Goal: Task Accomplishment & Management: Manage account settings

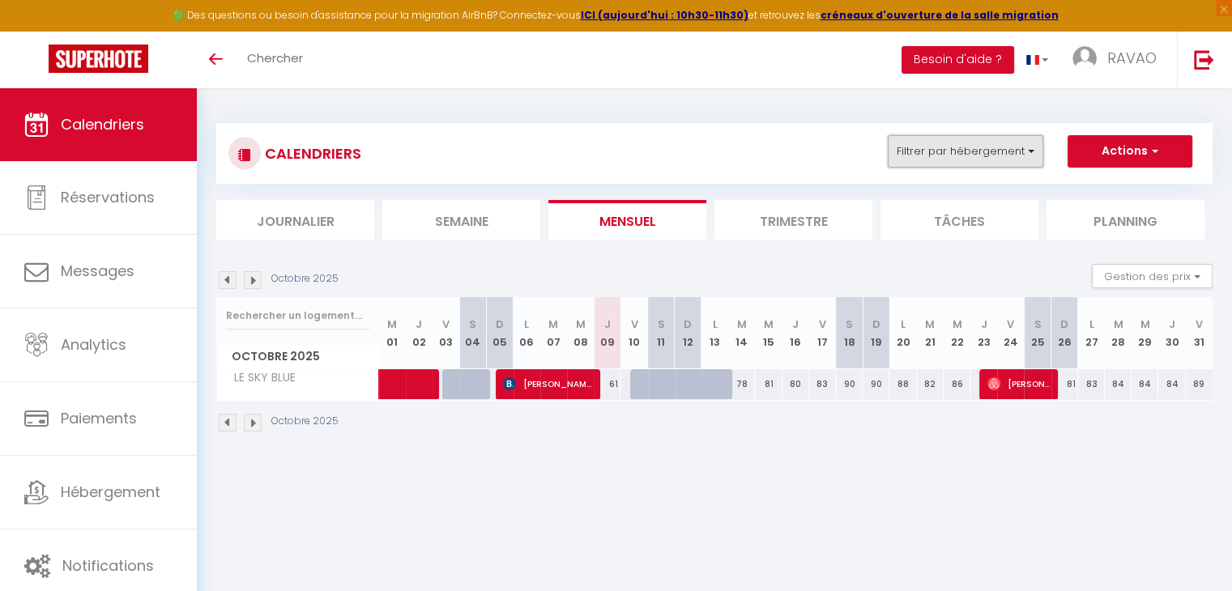
click at [938, 147] on button "Filtrer par hébergement" at bounding box center [964, 151] width 155 height 32
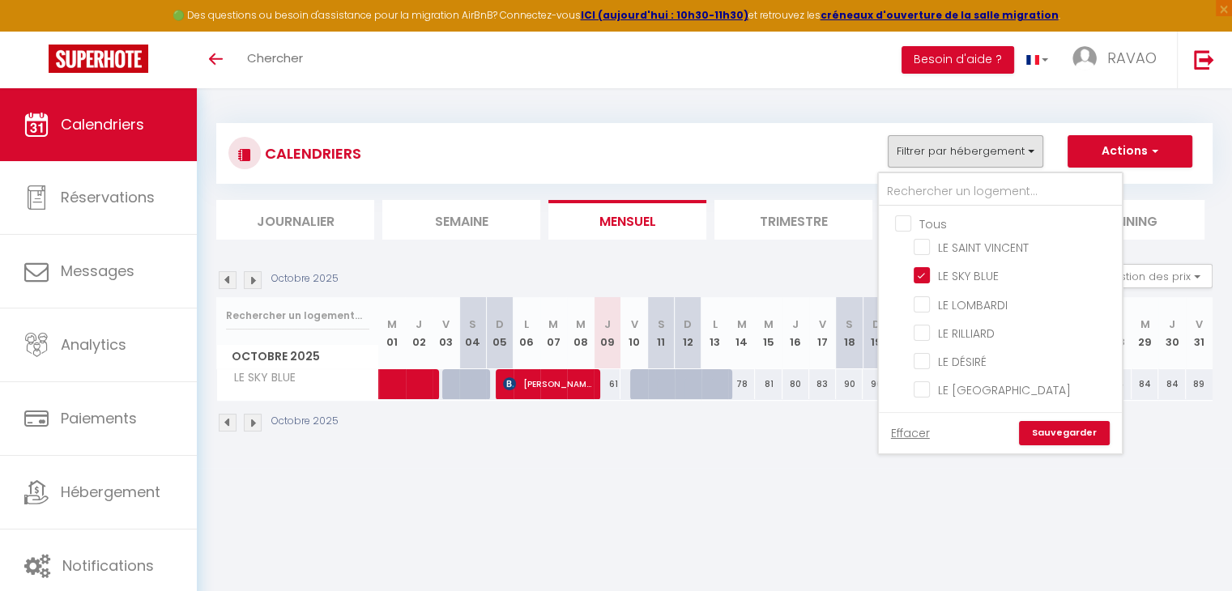
click at [913, 220] on input "Tous" at bounding box center [1016, 223] width 243 height 16
checkbox input "true"
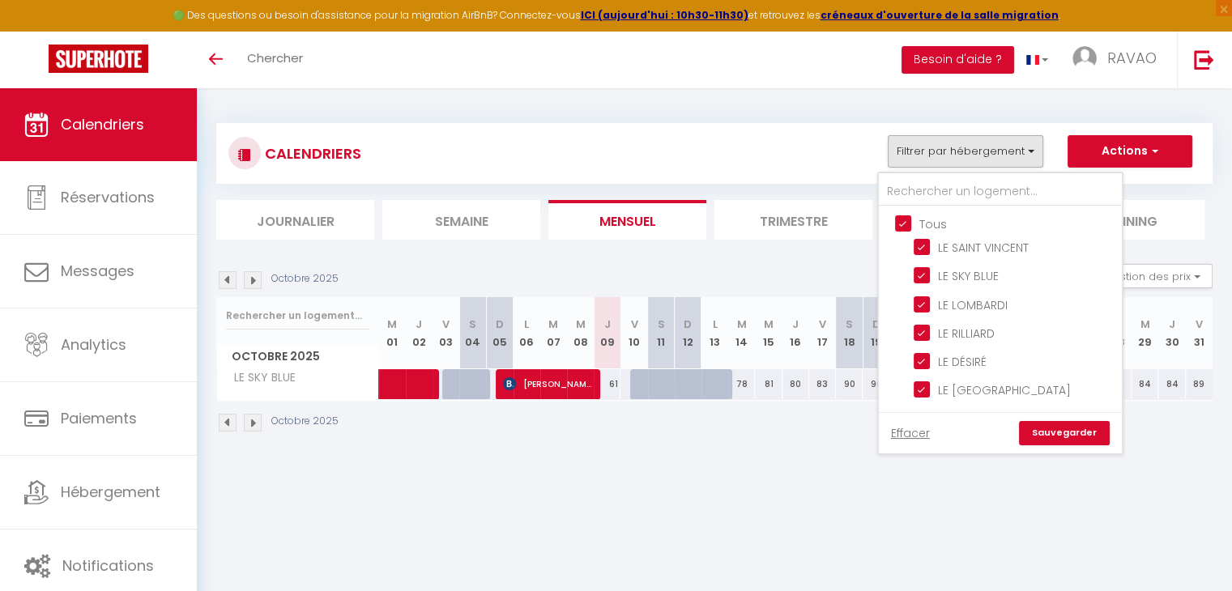
checkbox input "true"
click at [952, 338] on label "LE RILLIARD" at bounding box center [962, 334] width 65 height 18
click at [952, 338] on input "LE RILLIARD" at bounding box center [1014, 332] width 202 height 16
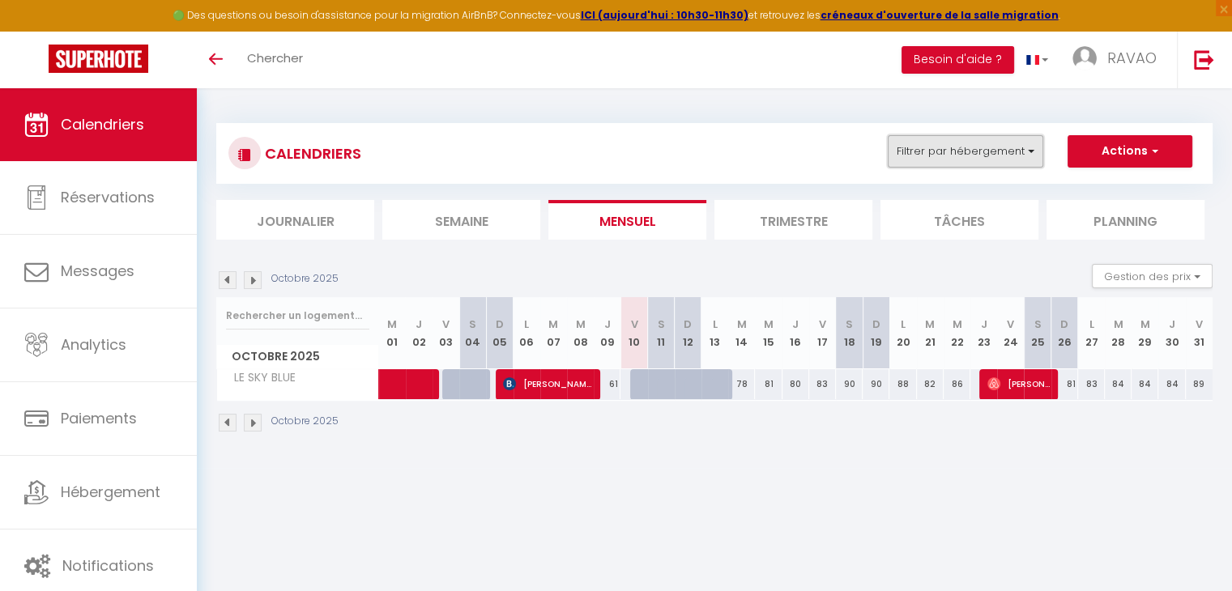
click at [1034, 157] on button "Filtrer par hébergement" at bounding box center [964, 151] width 155 height 32
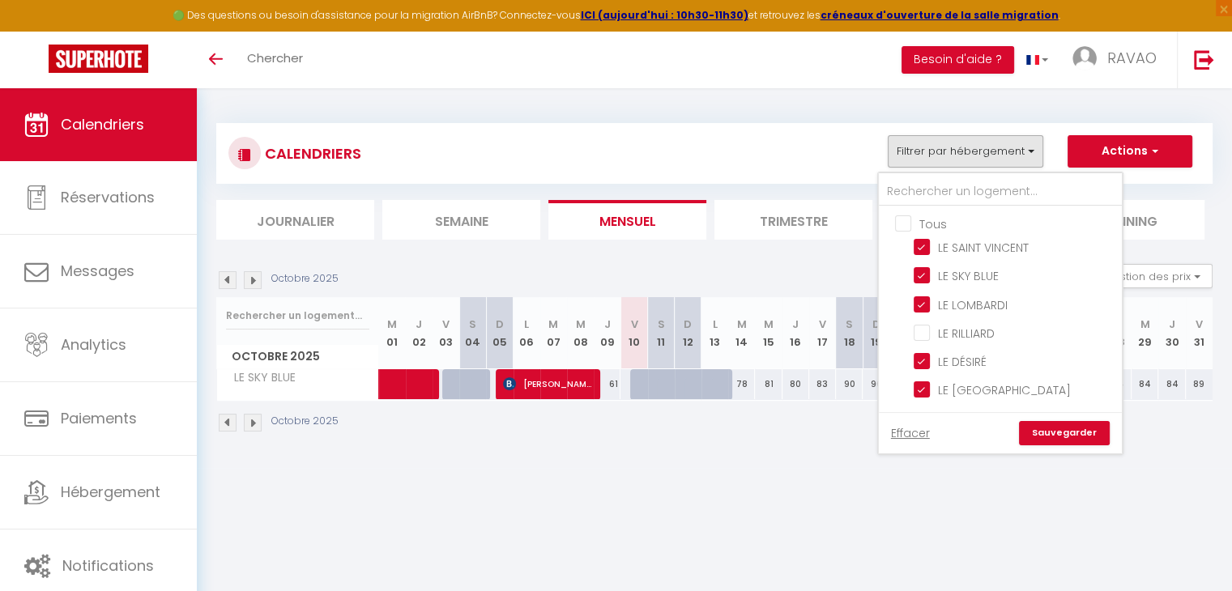
click at [1030, 423] on link "Sauvegarder" at bounding box center [1064, 433] width 91 height 24
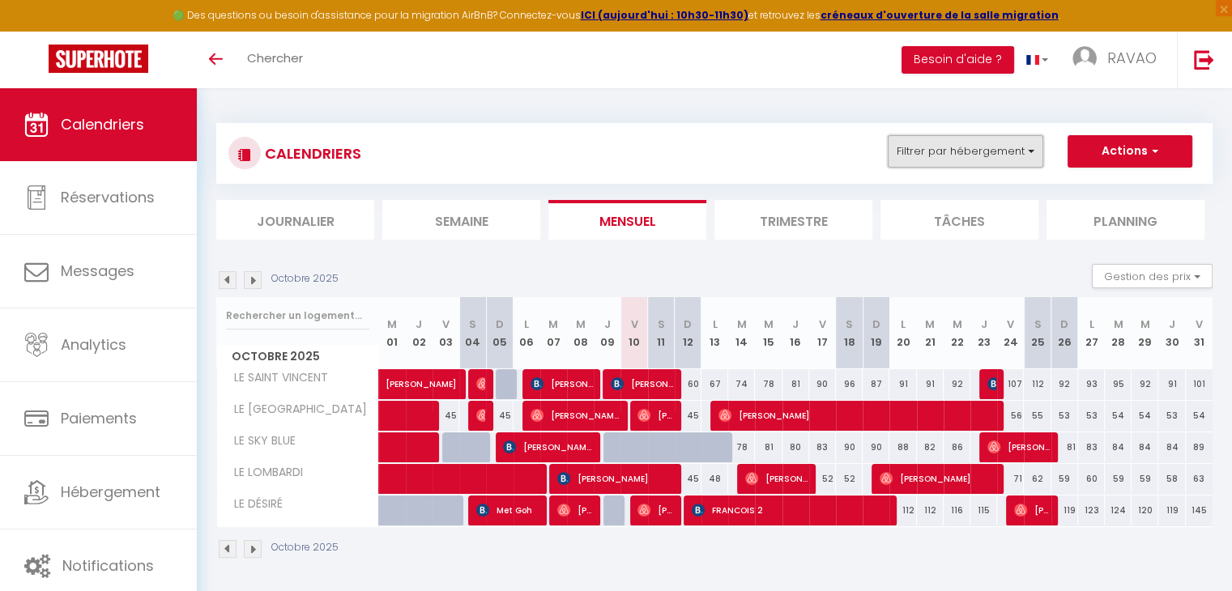
click at [910, 135] on button "Filtrer par hébergement" at bounding box center [964, 151] width 155 height 32
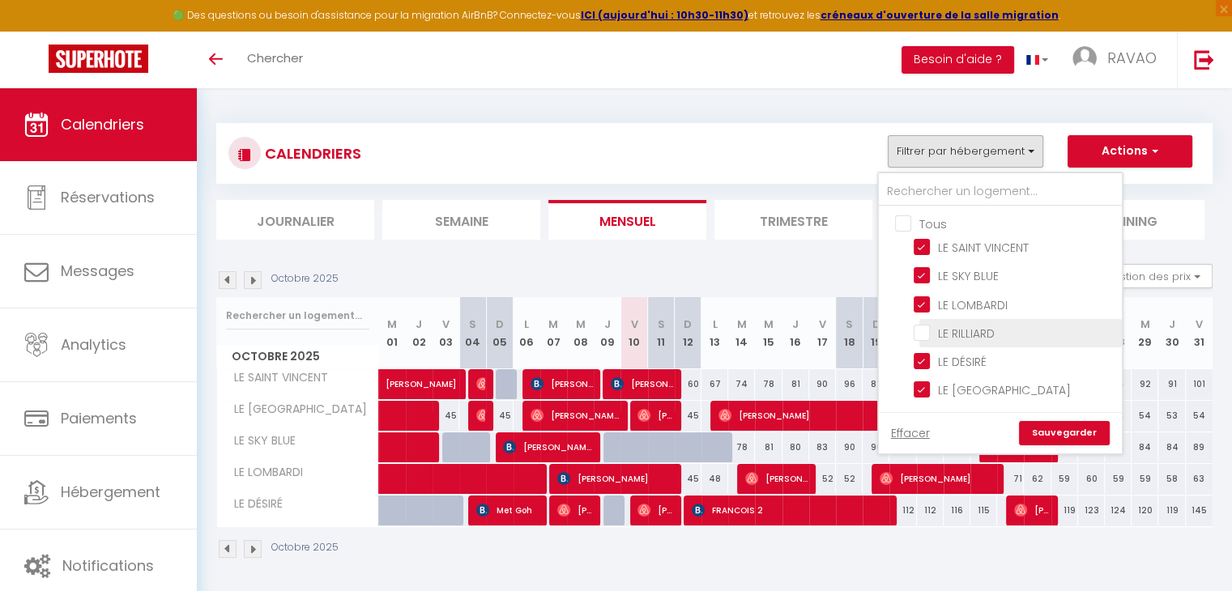
click at [936, 327] on input "LE RILLIARD" at bounding box center [1014, 332] width 202 height 16
checkbox input "true"
click at [1032, 425] on link "Sauvegarder" at bounding box center [1064, 433] width 91 height 24
select select "0"
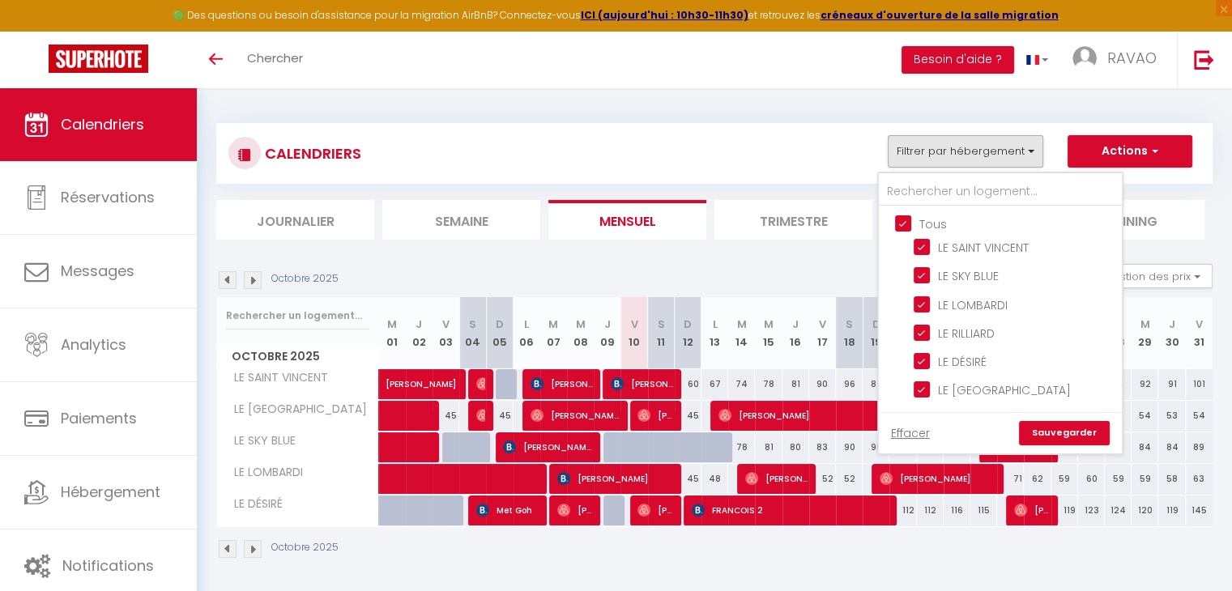
select select "0"
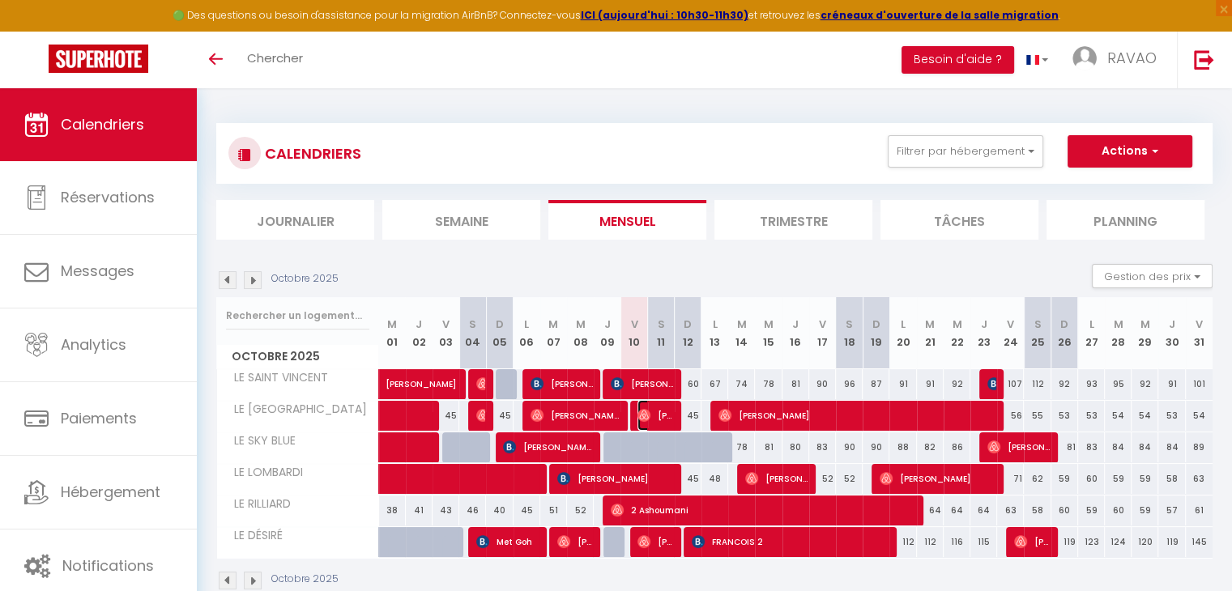
click at [661, 412] on span "[PERSON_NAME]" at bounding box center [655, 415] width 36 height 31
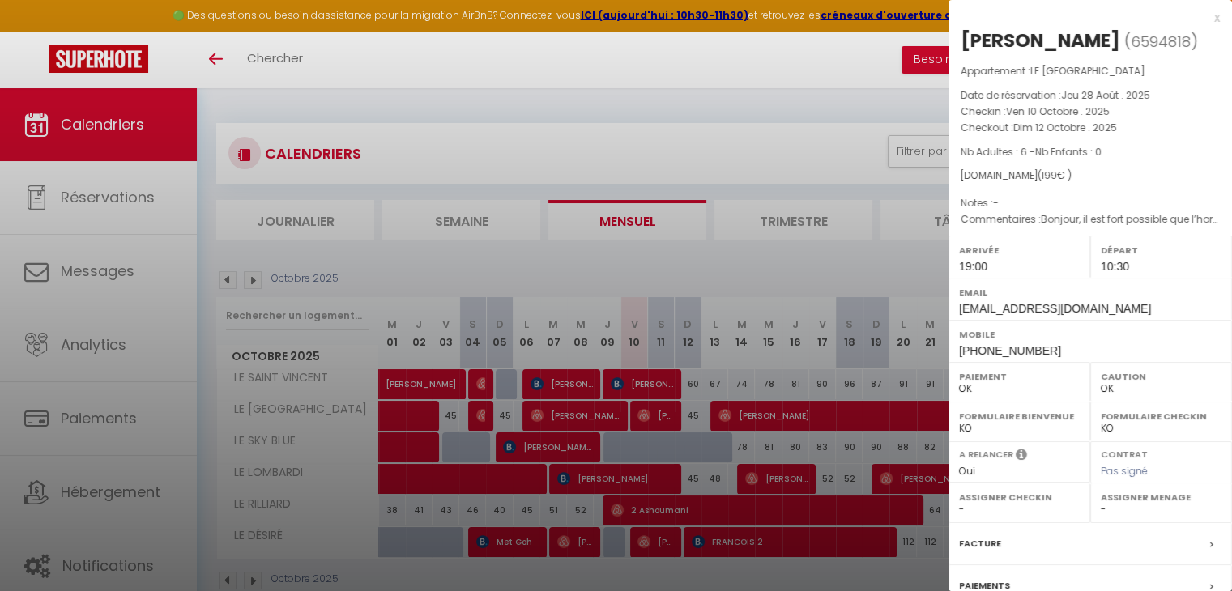
click at [661, 412] on div at bounding box center [616, 295] width 1232 height 591
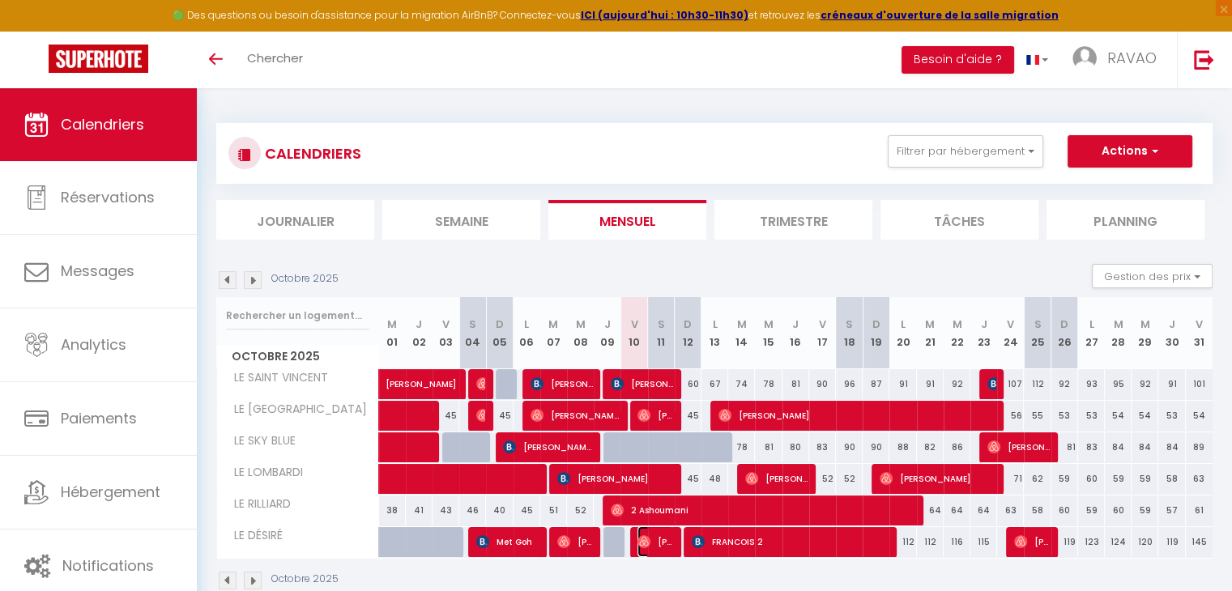
click at [661, 550] on span "[PERSON_NAME] 2" at bounding box center [655, 541] width 36 height 31
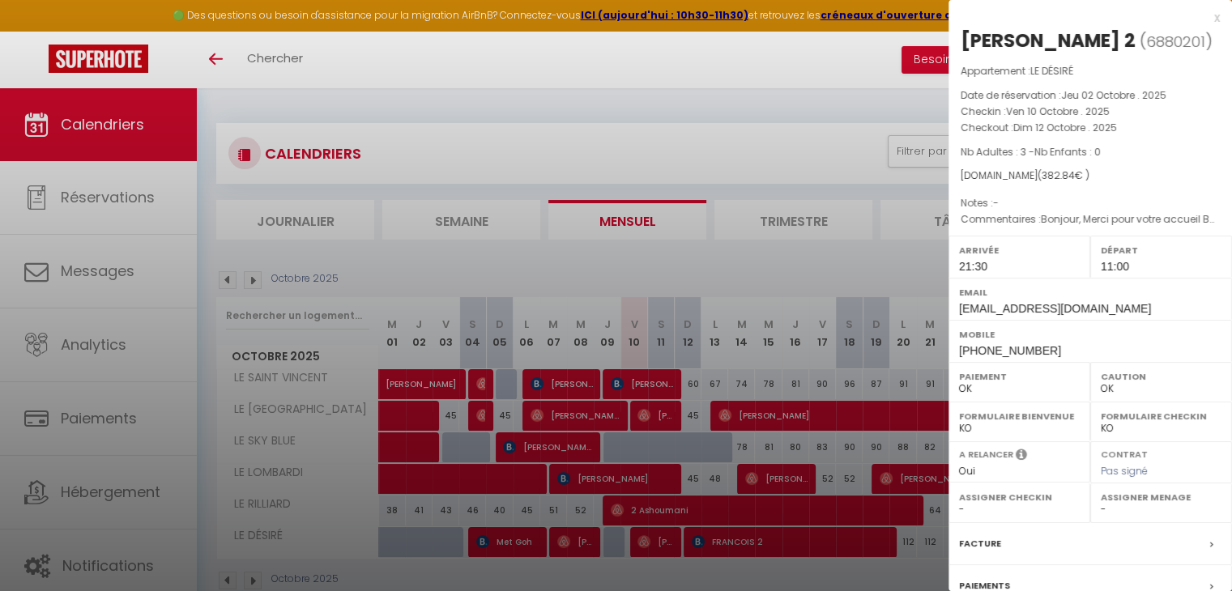
click at [661, 550] on div at bounding box center [616, 295] width 1232 height 591
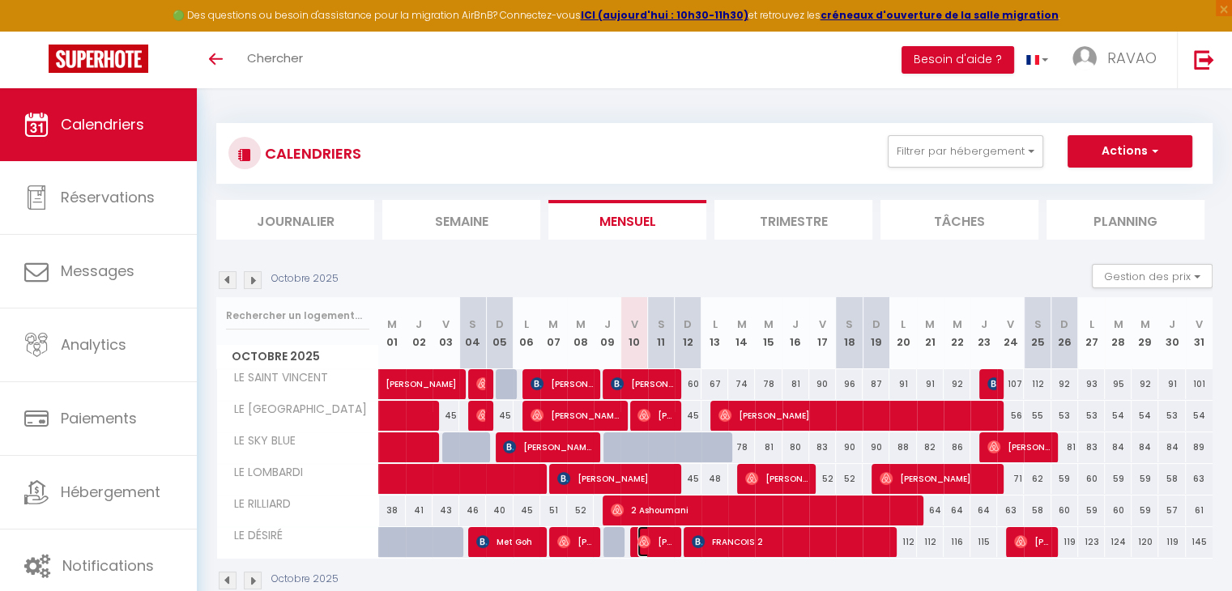
click at [661, 550] on span "[PERSON_NAME] 2" at bounding box center [655, 541] width 36 height 31
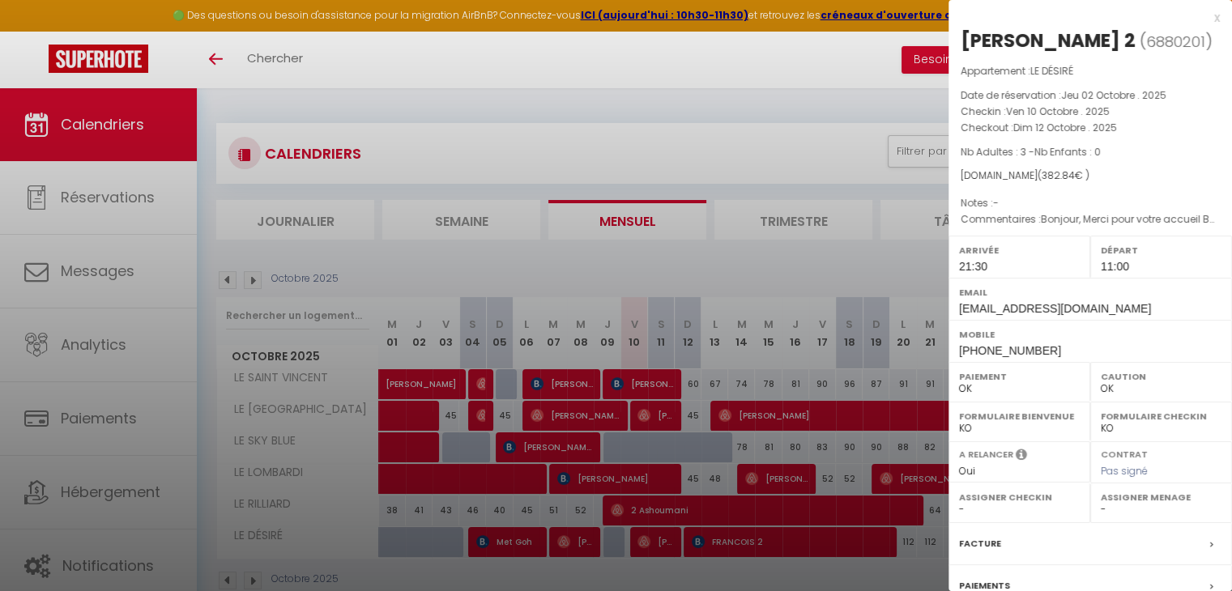
click at [748, 279] on div at bounding box center [616, 295] width 1232 height 591
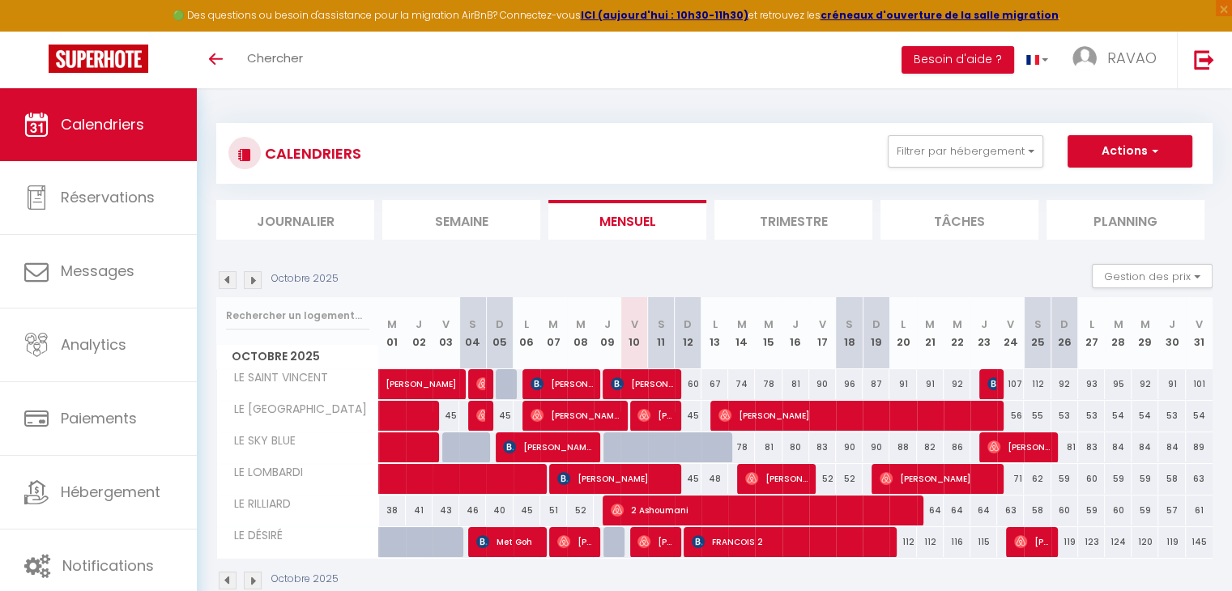
scroll to position [81, 0]
